Goal: Information Seeking & Learning: Understand process/instructions

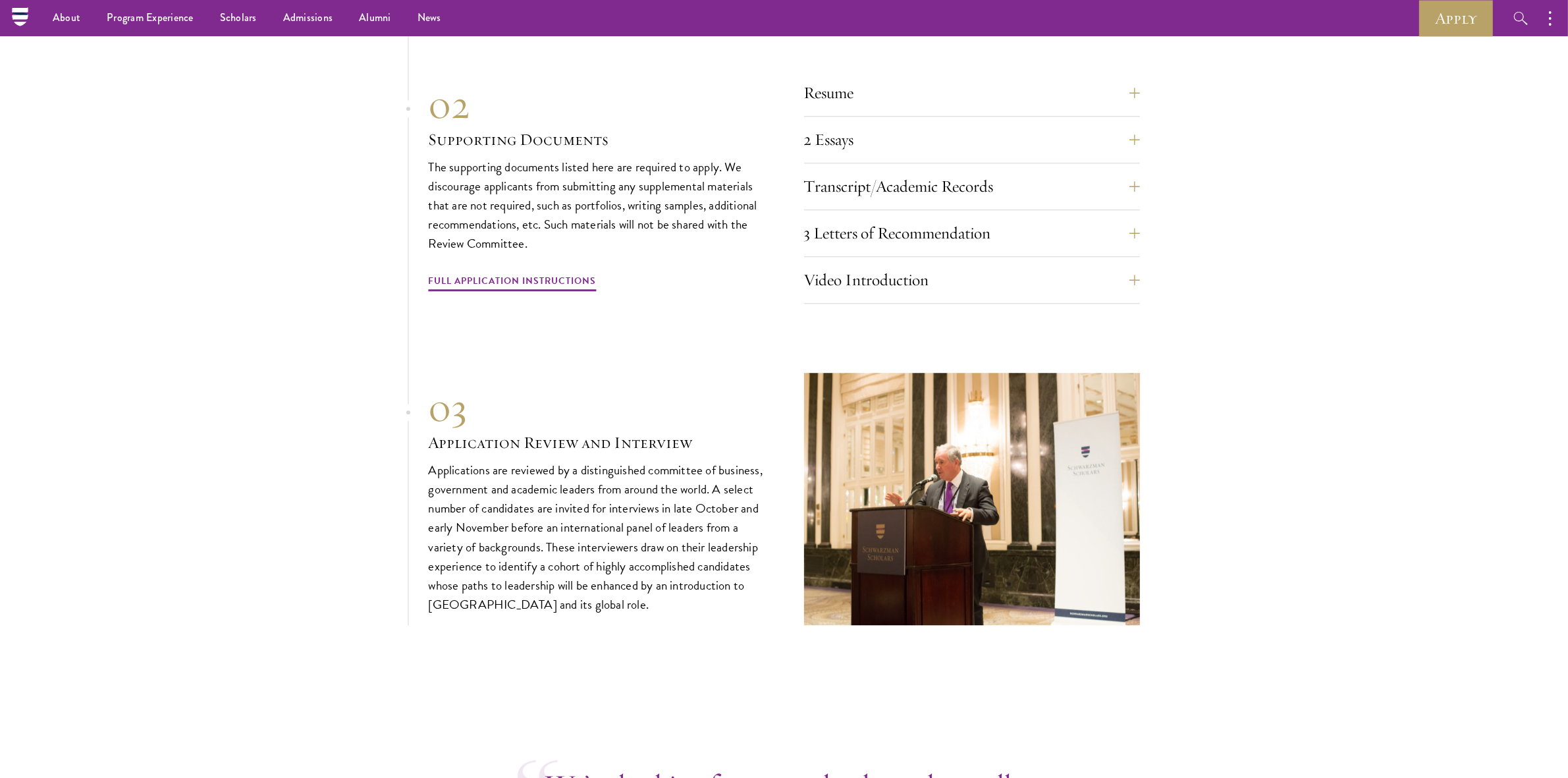
scroll to position [4198, 0]
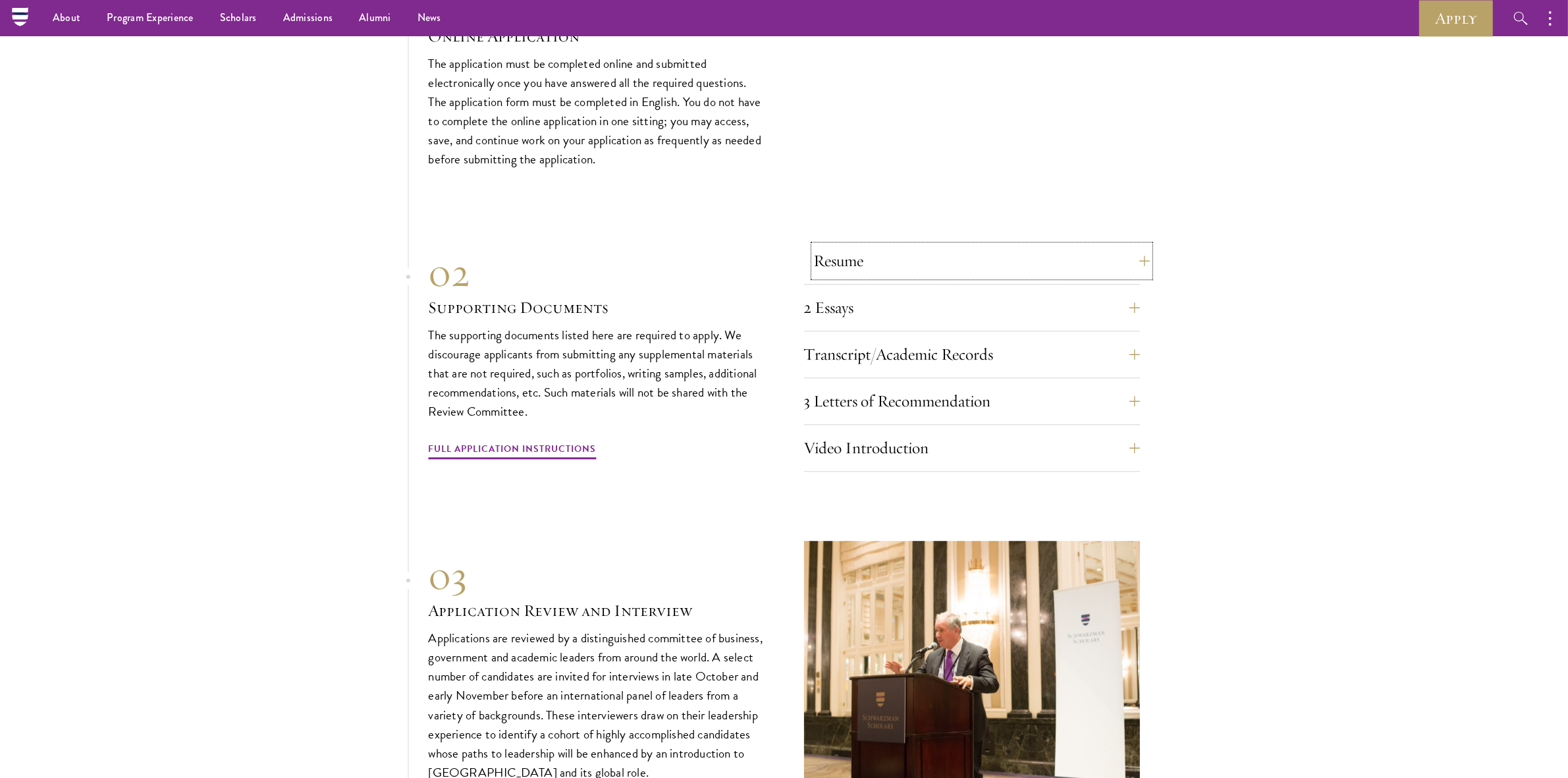
click at [907, 256] on button "Resume" at bounding box center [981, 260] width 336 height 31
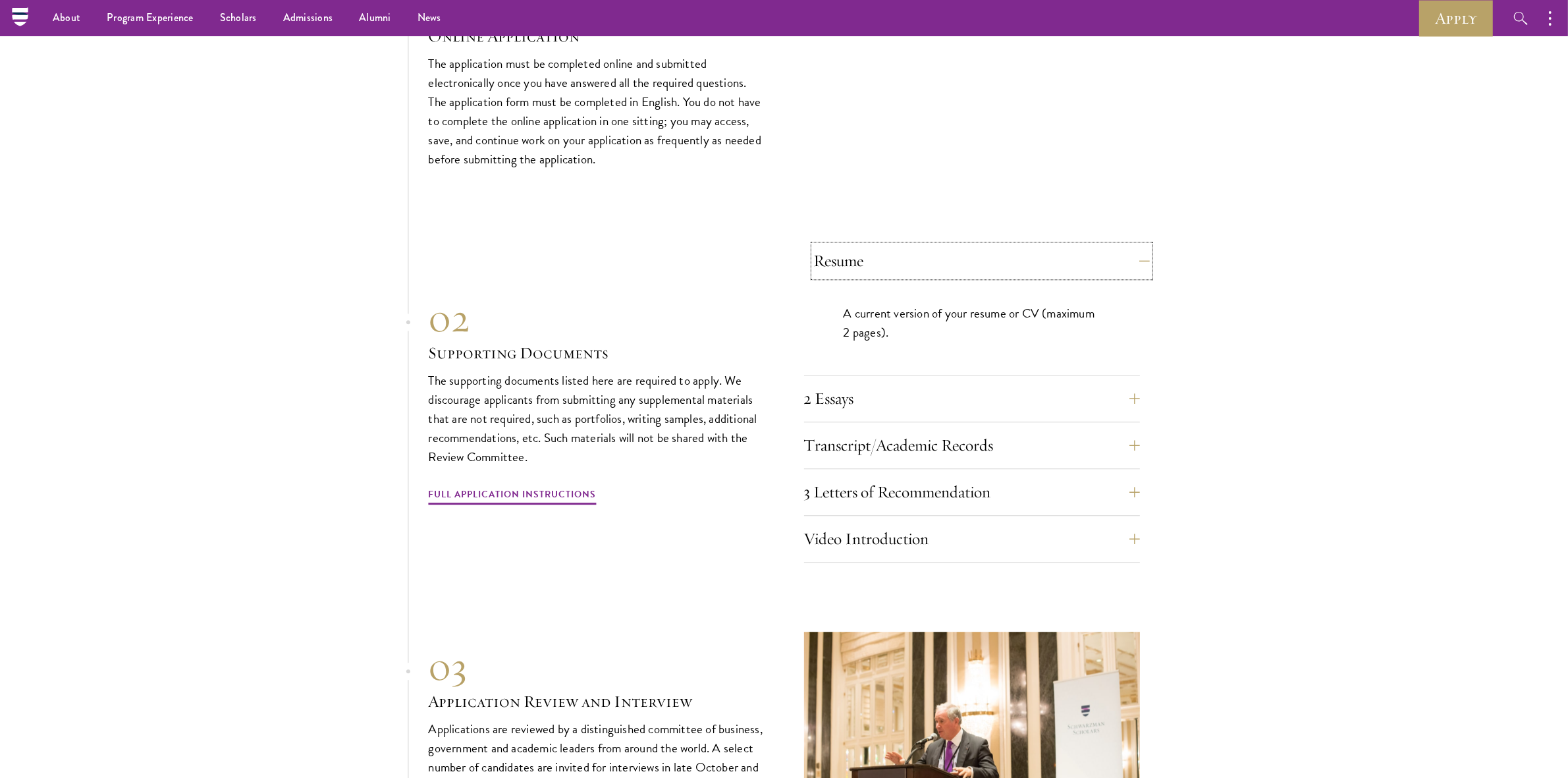
click at [918, 249] on button "Resume" at bounding box center [981, 260] width 336 height 31
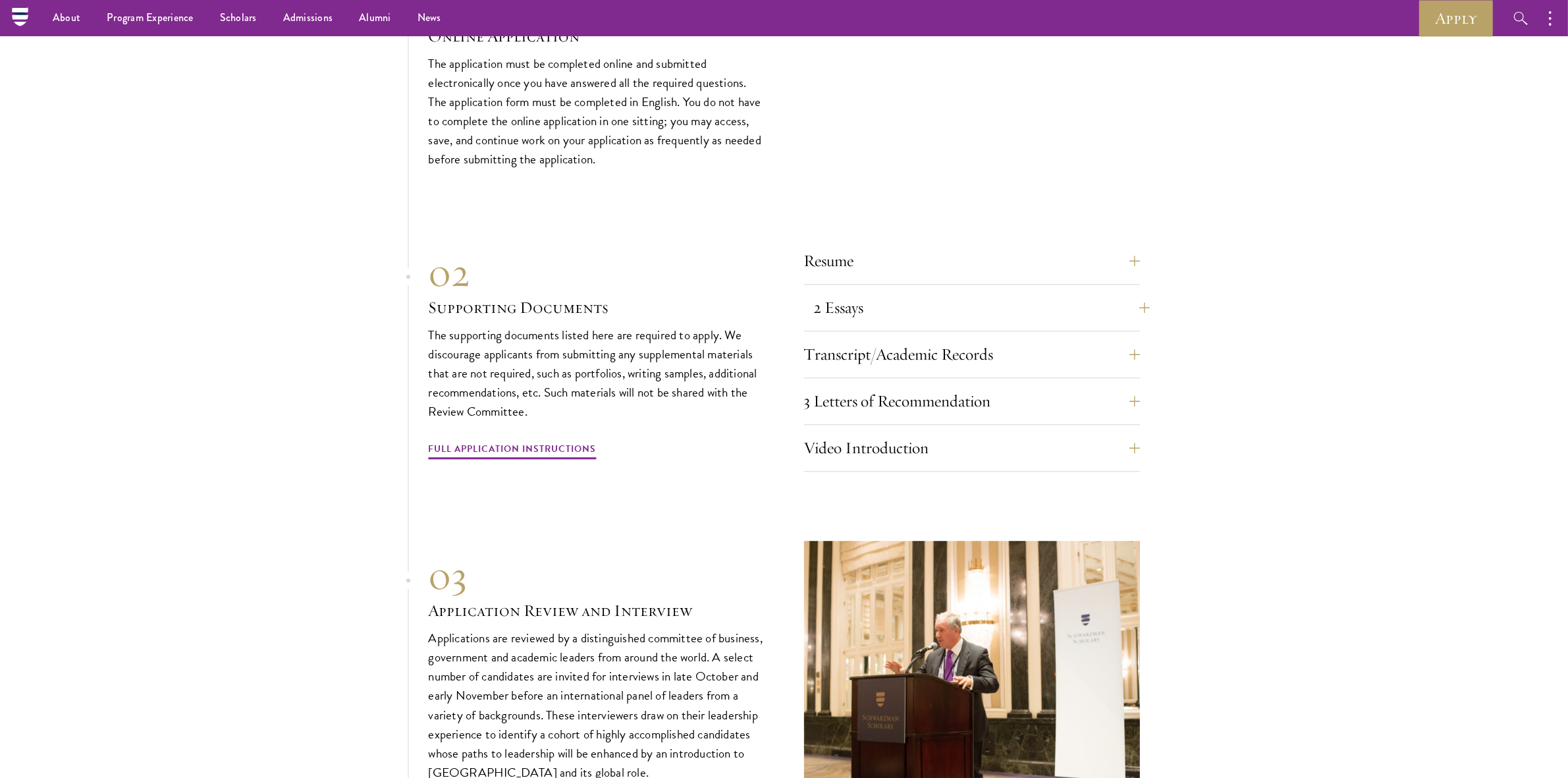
click at [927, 328] on div "Resume A current version of your resume or CV (maximum 2 pages). 2 Essays The t…" at bounding box center [971, 357] width 336 height 226
click at [925, 311] on button "2 Essays" at bounding box center [981, 307] width 336 height 31
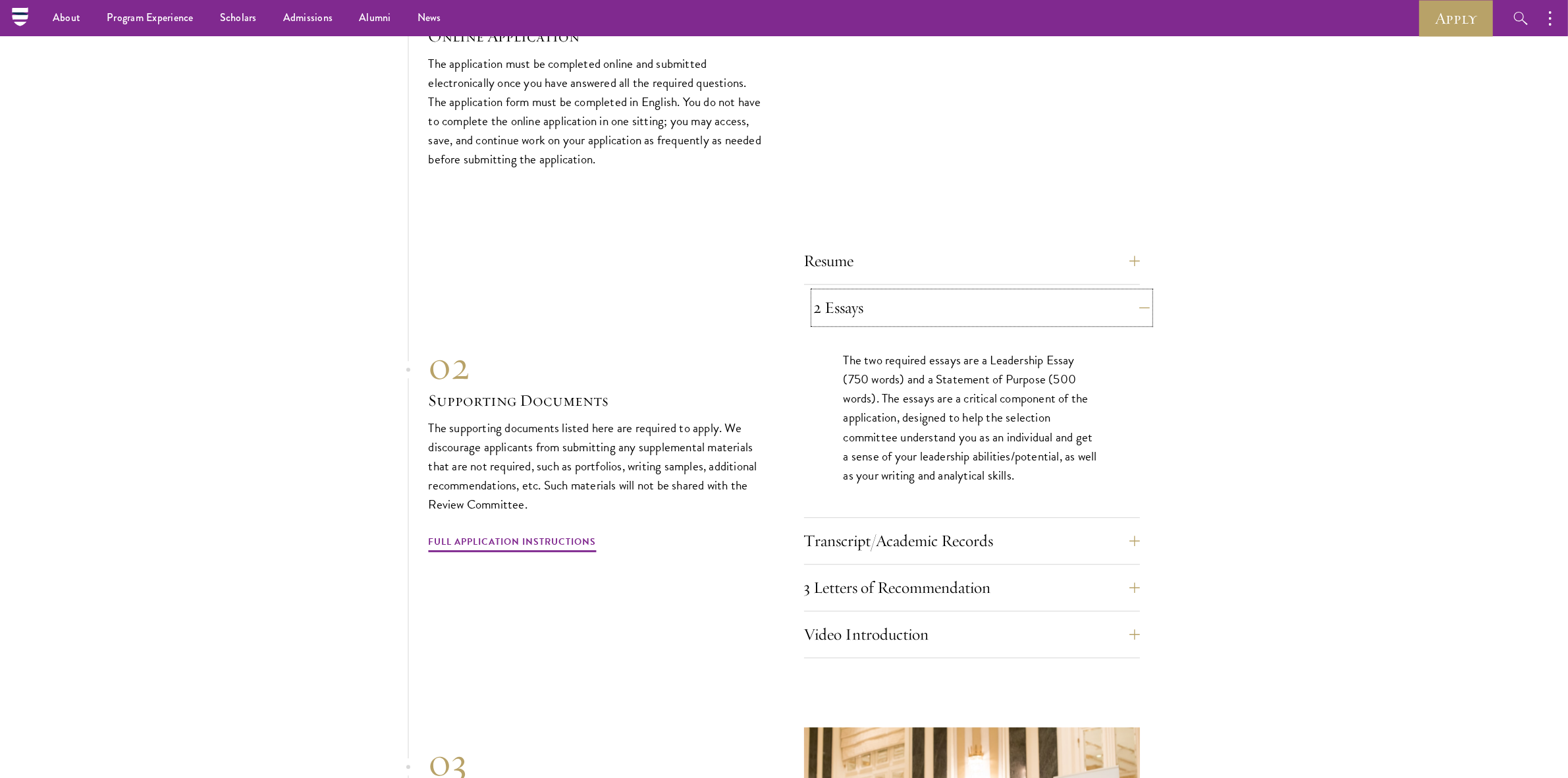
click at [925, 300] on button "2 Essays" at bounding box center [981, 307] width 336 height 31
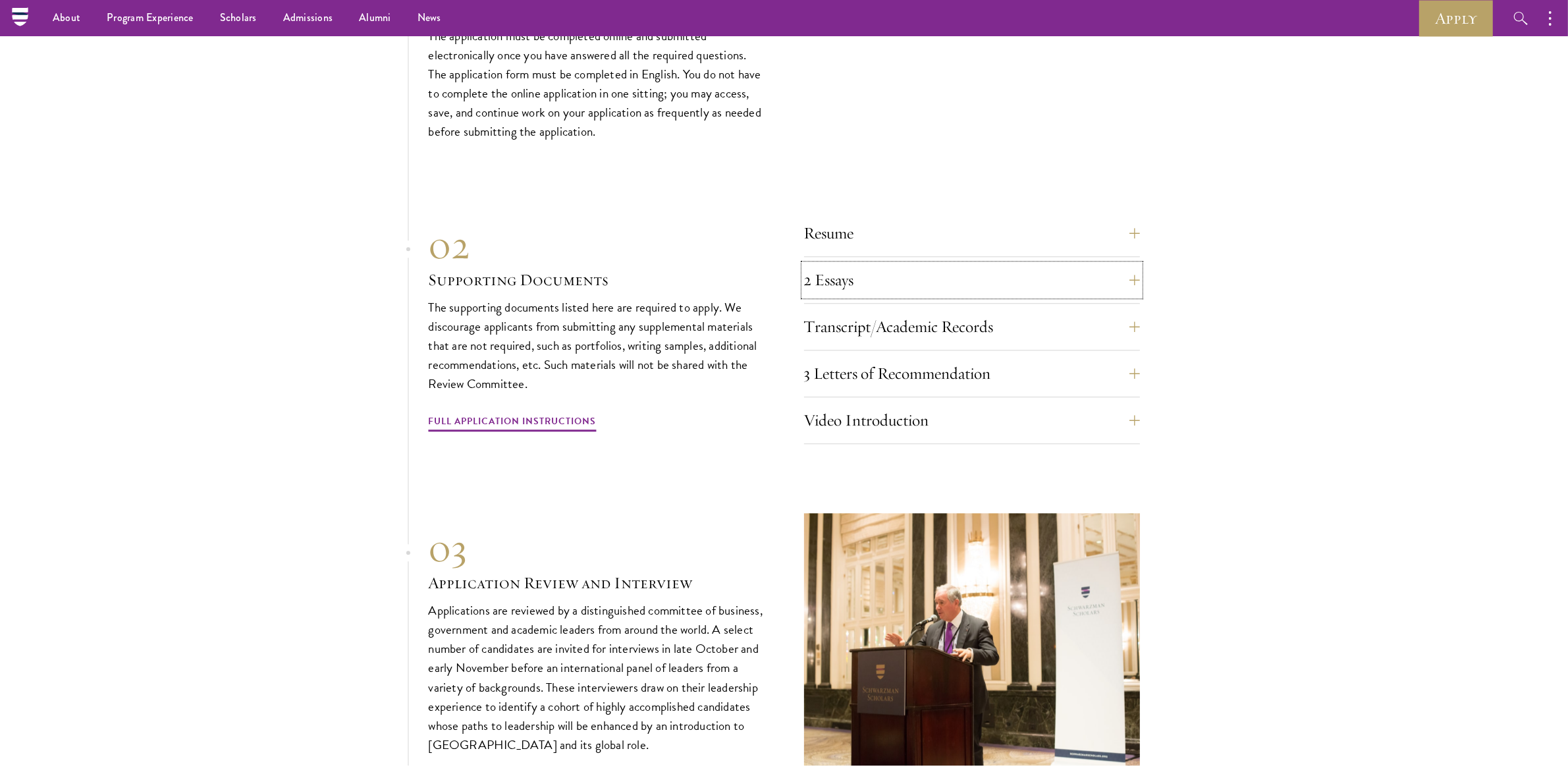
scroll to position [4116, 0]
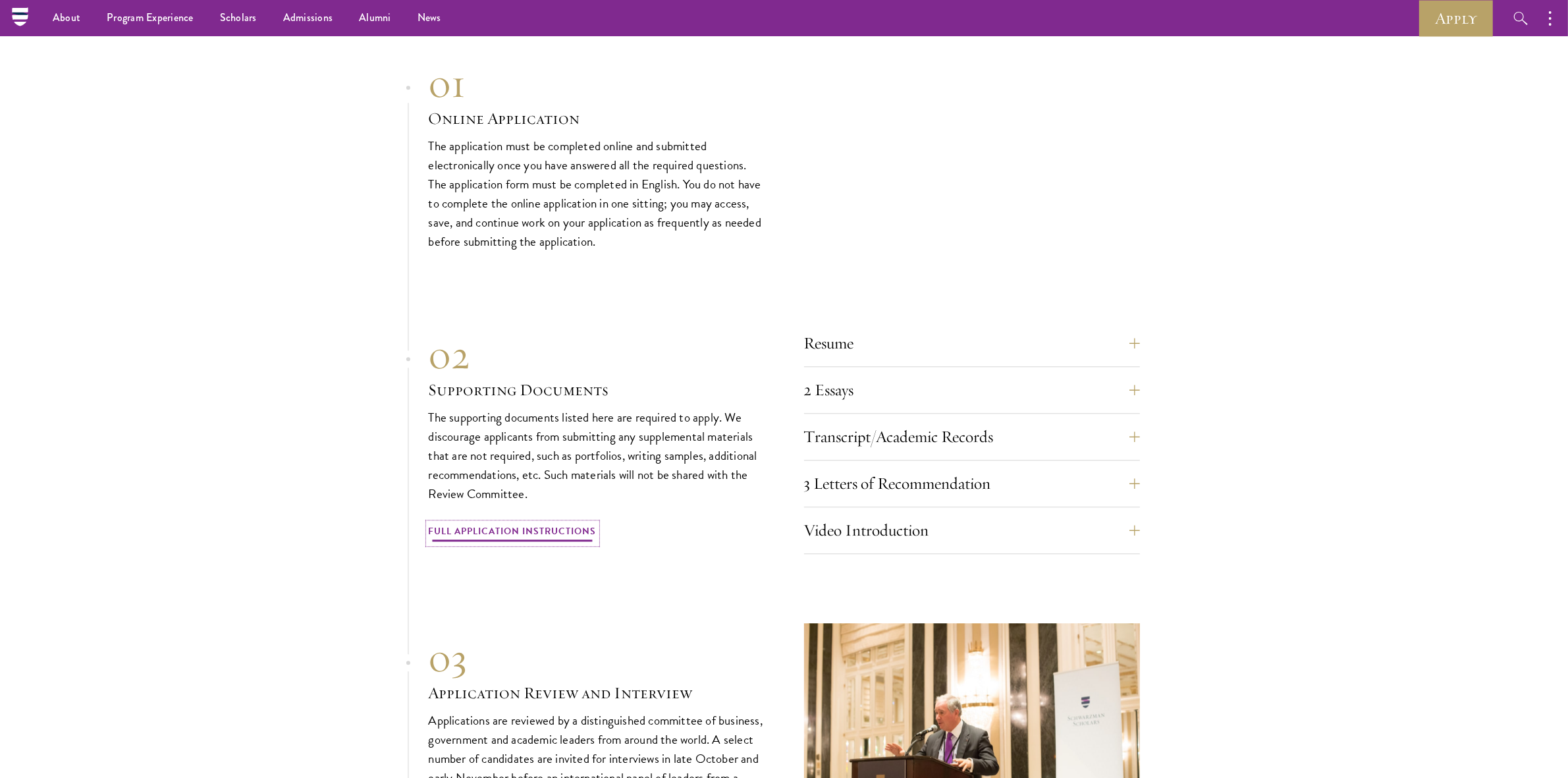
click at [435, 523] on link "Full Application Instructions" at bounding box center [513, 533] width 168 height 21
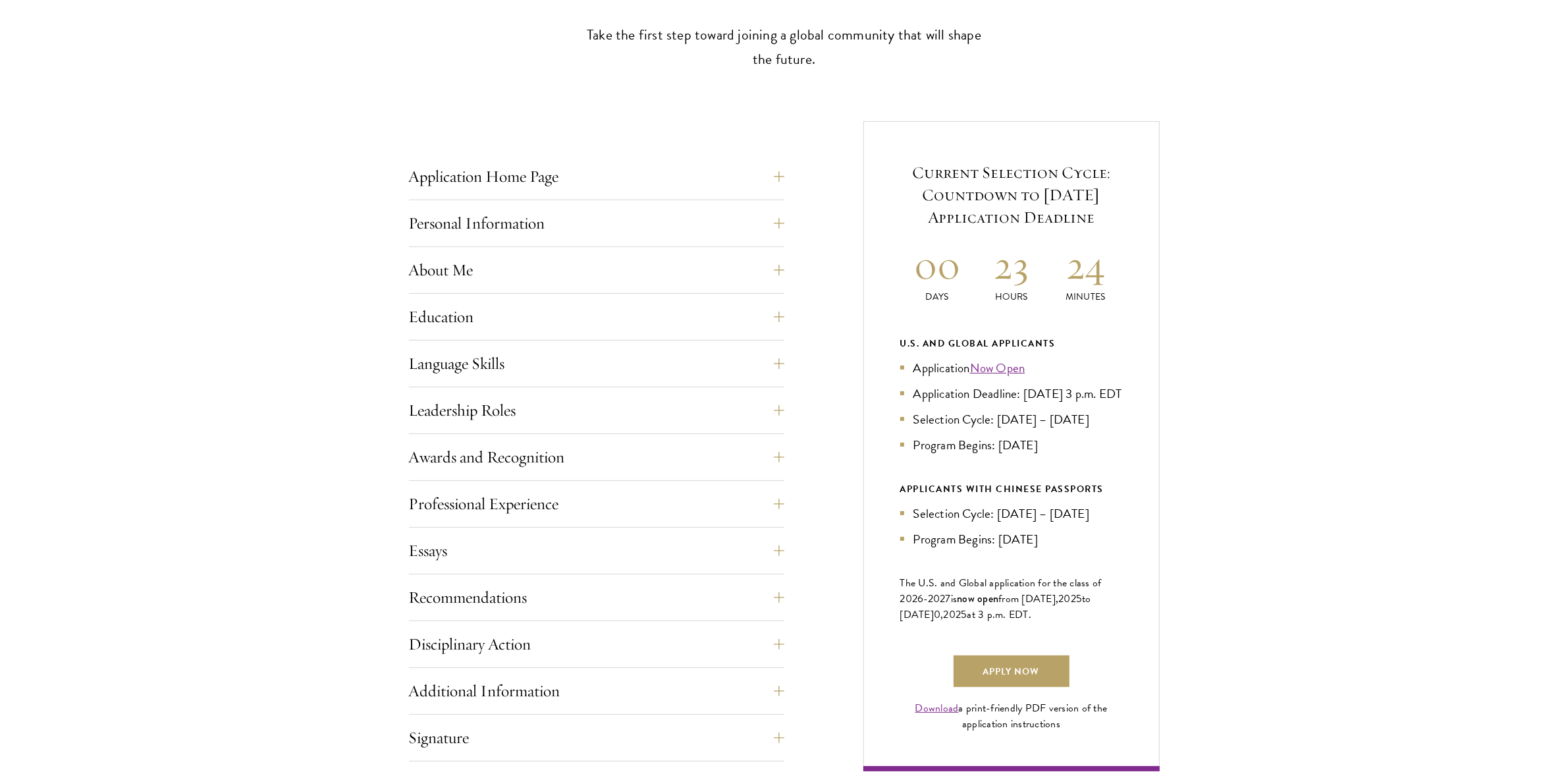
scroll to position [658, 0]
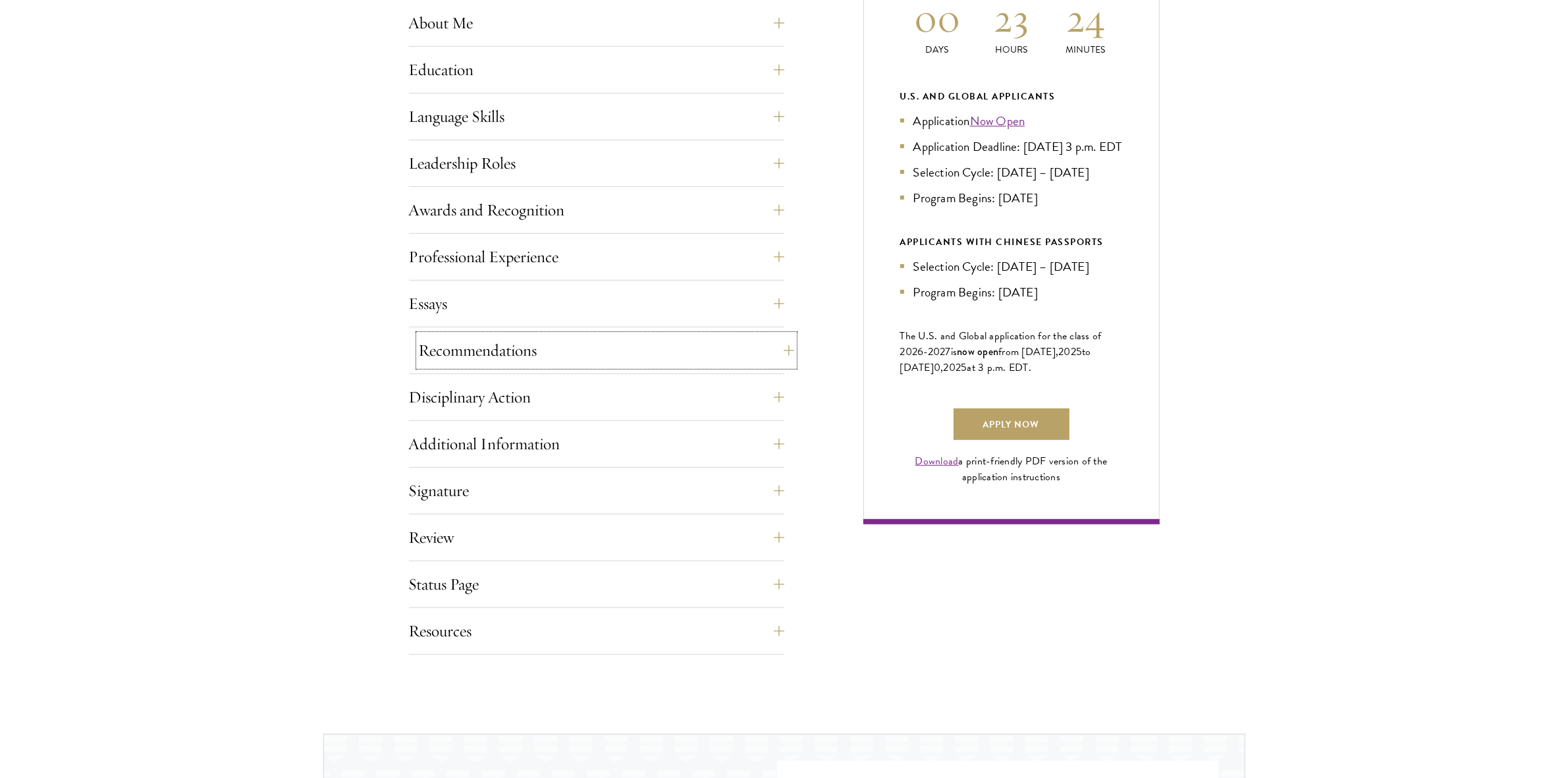
click at [521, 356] on button "Recommendations" at bounding box center [606, 350] width 376 height 31
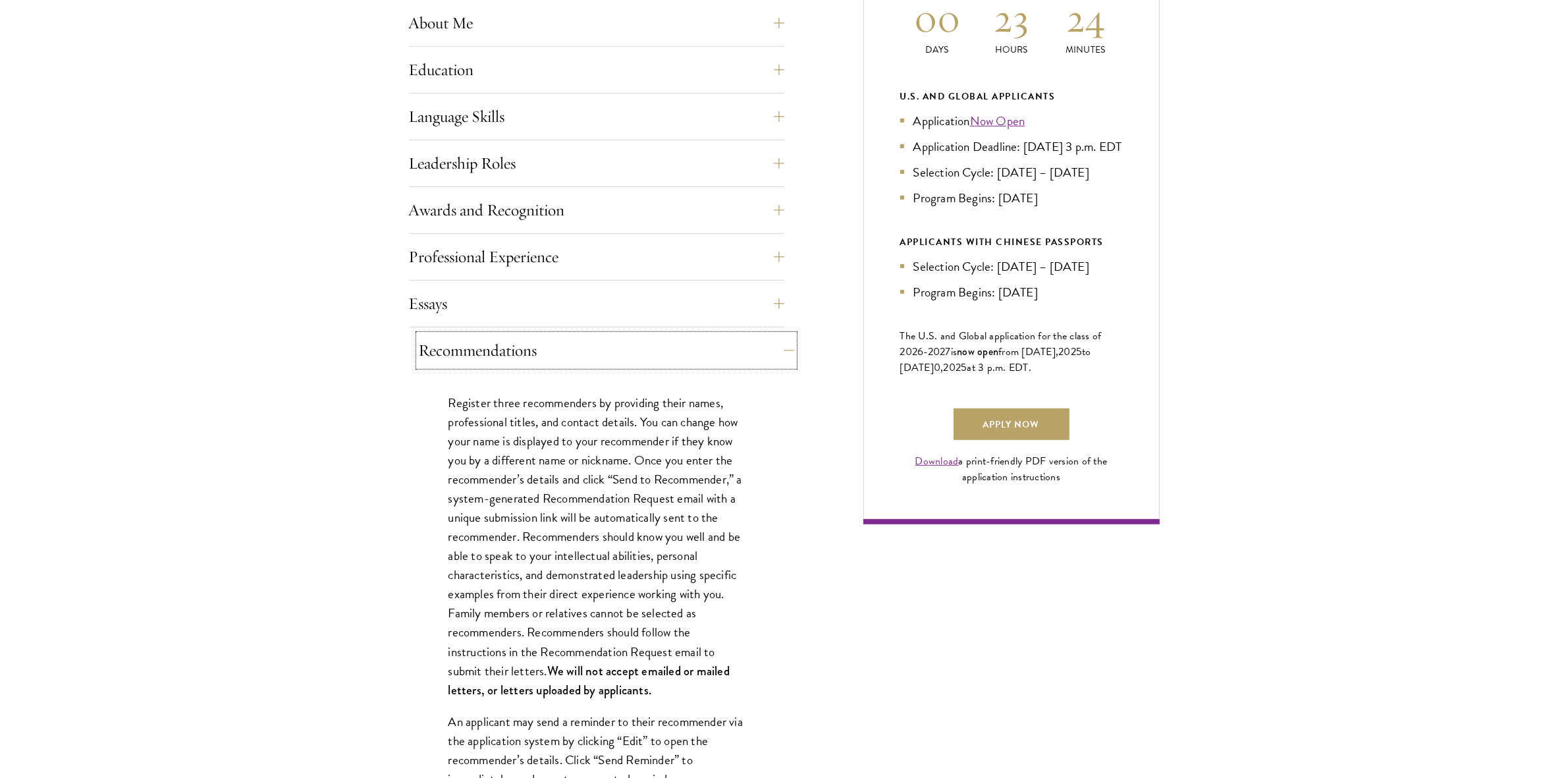
click at [521, 356] on button "Recommendations" at bounding box center [606, 350] width 376 height 31
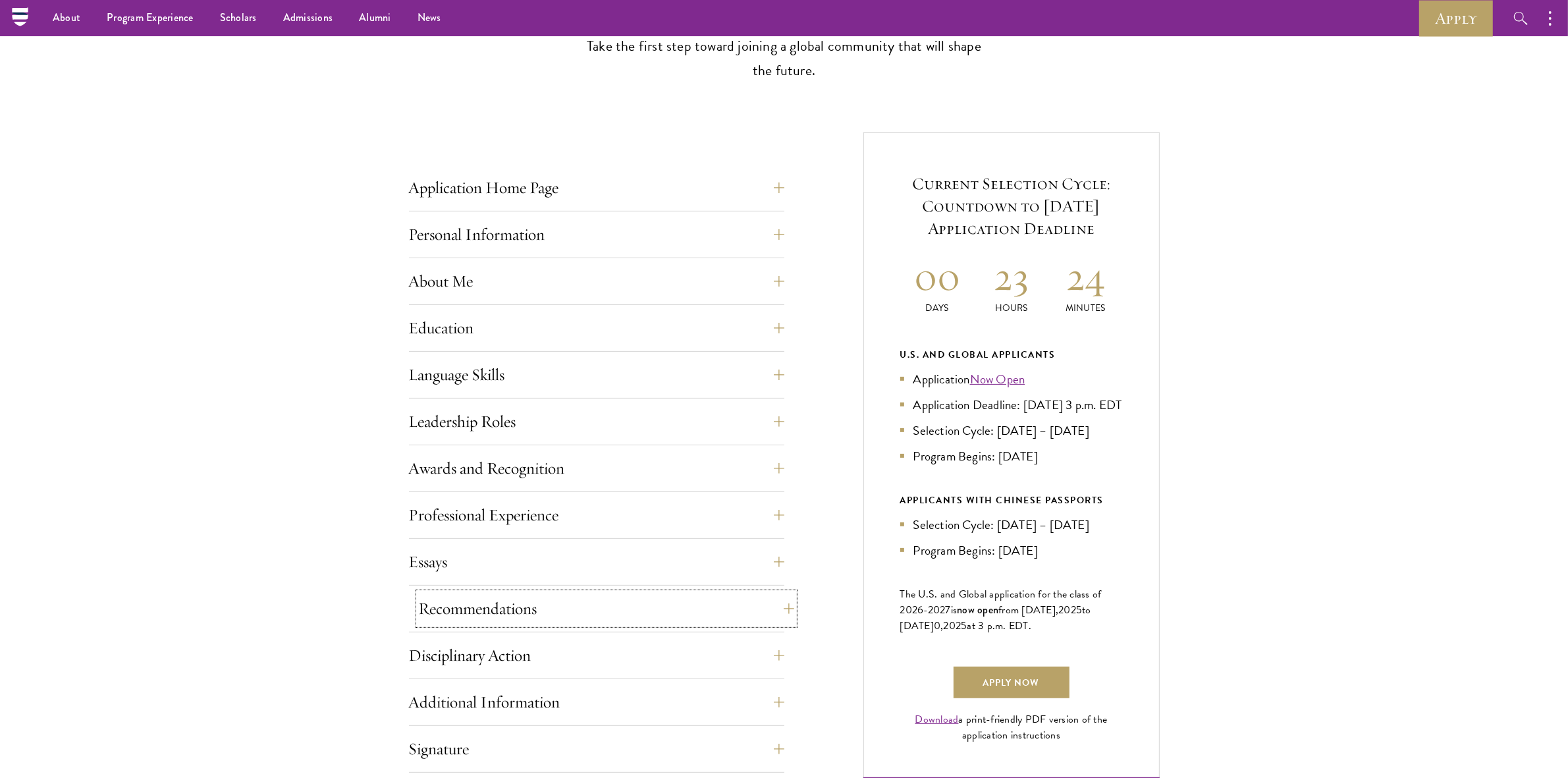
scroll to position [247, 0]
